Goal: Book appointment/travel/reservation

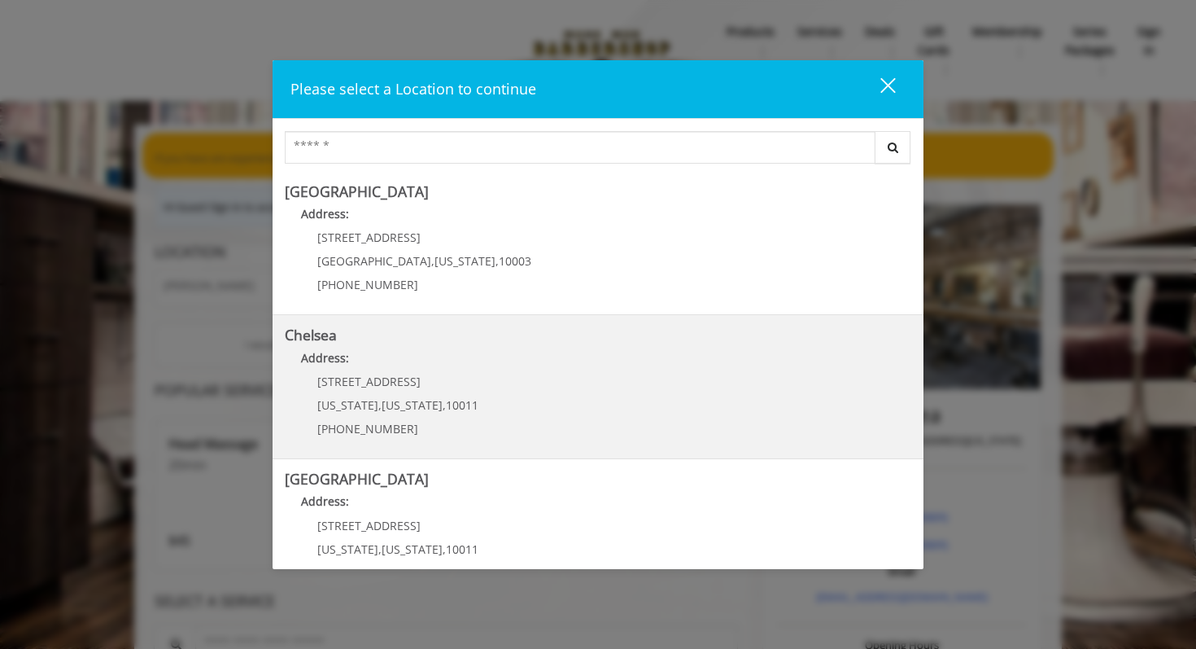
click at [513, 391] on link "Chelsea Address: 169/170 W 23rd St New York , New York , 10011 (917) 639-3902" at bounding box center [598, 386] width 627 height 119
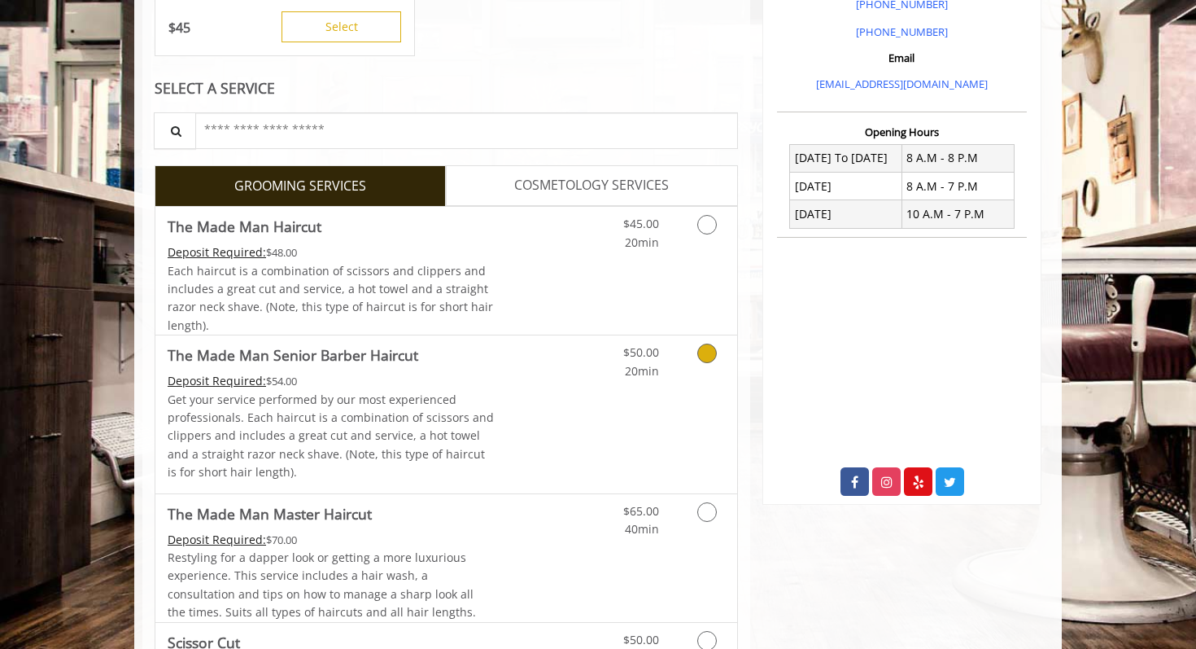
scroll to position [399, 0]
